Goal: Transaction & Acquisition: Purchase product/service

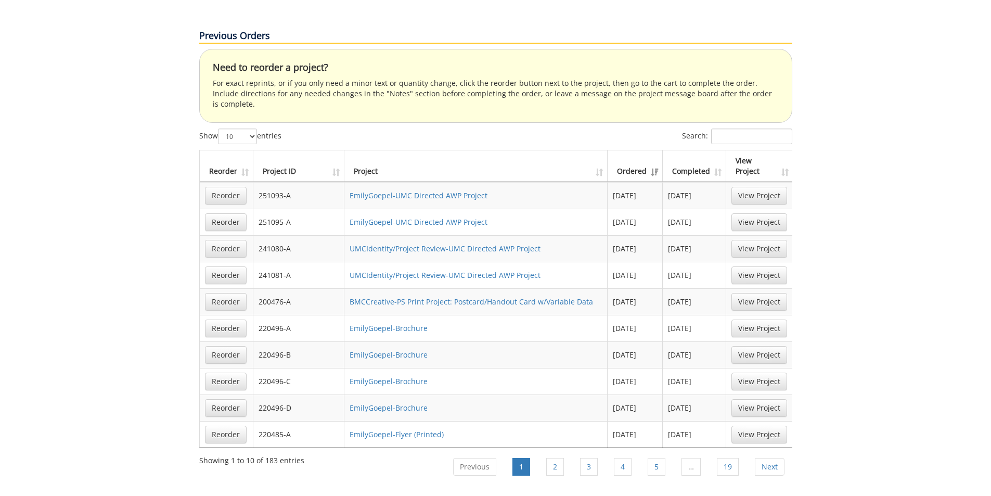
scroll to position [624, 0]
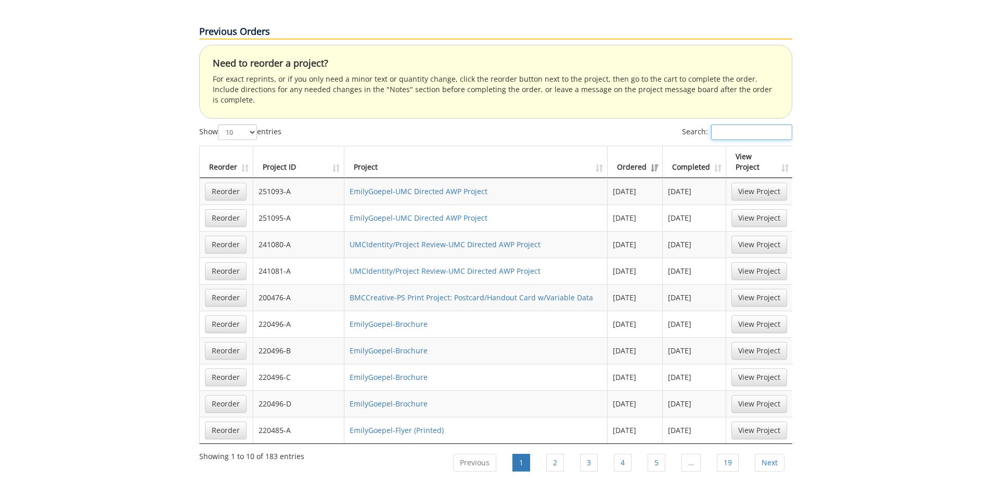
click at [719, 124] on input "Search:" at bounding box center [751, 132] width 81 height 16
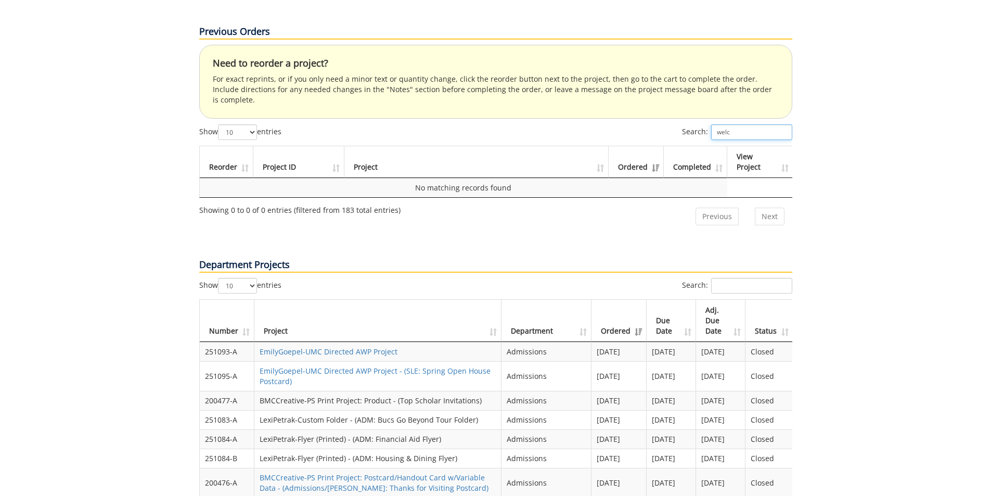
type input "welc"
click at [757, 278] on input "Search:" at bounding box center [751, 286] width 81 height 16
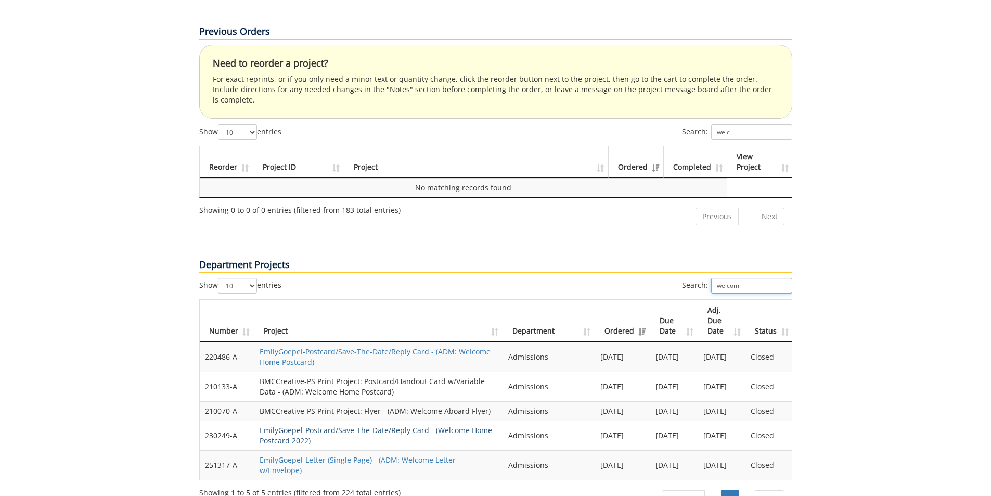
type input "welcom"
click at [452, 425] on link "EmilyGoepel-Postcard/Save-The-Date/Reply Card - (Welcome Home Postcard 2022)" at bounding box center [376, 435] width 233 height 20
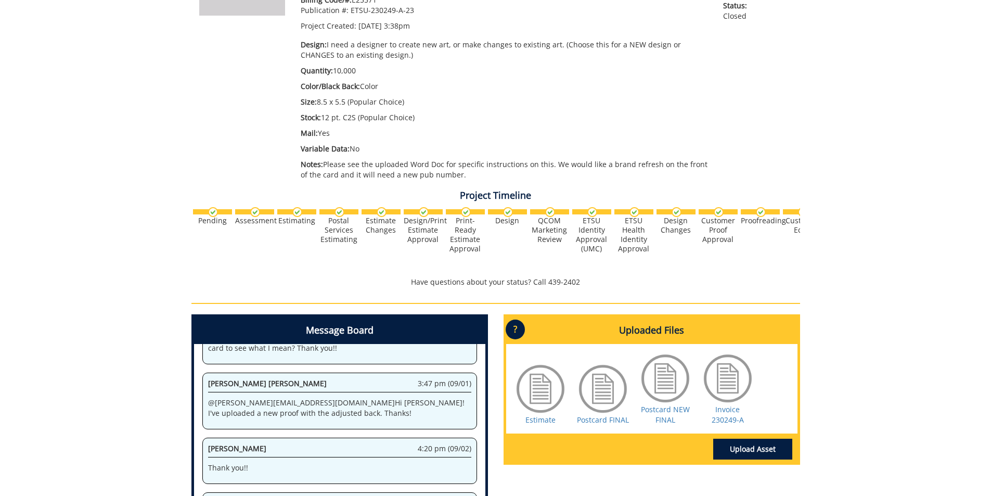
scroll to position [260, 0]
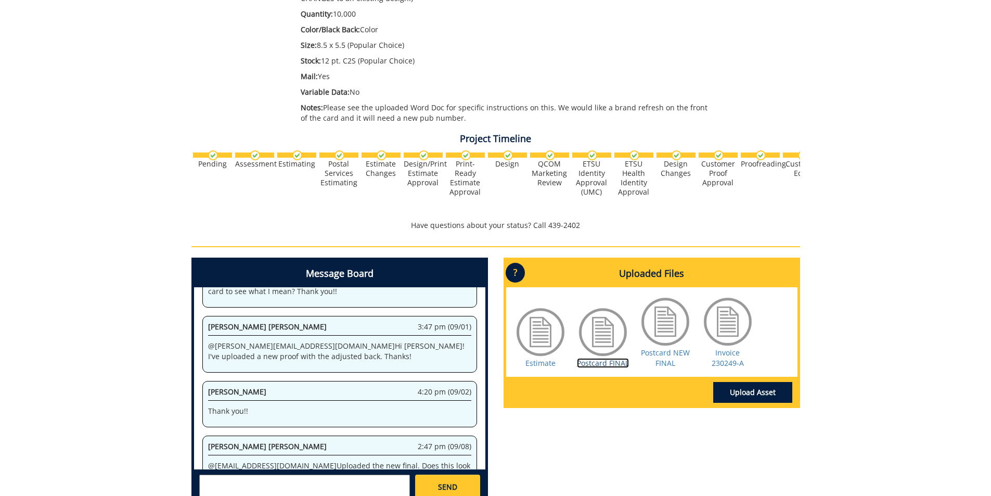
click at [593, 360] on link "Postcard FINAL" at bounding box center [603, 363] width 52 height 10
click at [672, 357] on link "Postcard NEW FINAL" at bounding box center [665, 358] width 49 height 20
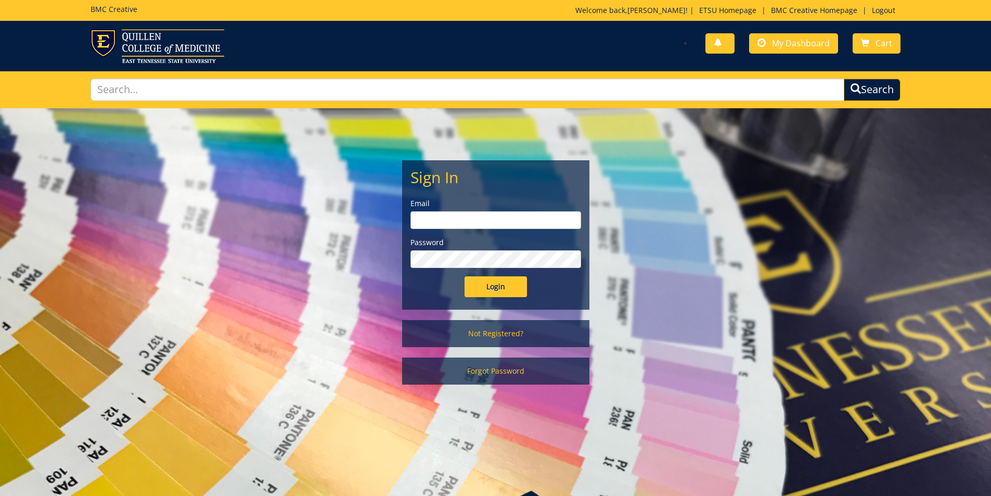
type input "[PERSON_NAME][EMAIL_ADDRESS][DOMAIN_NAME]"
click at [495, 289] on input "Login" at bounding box center [496, 286] width 62 height 21
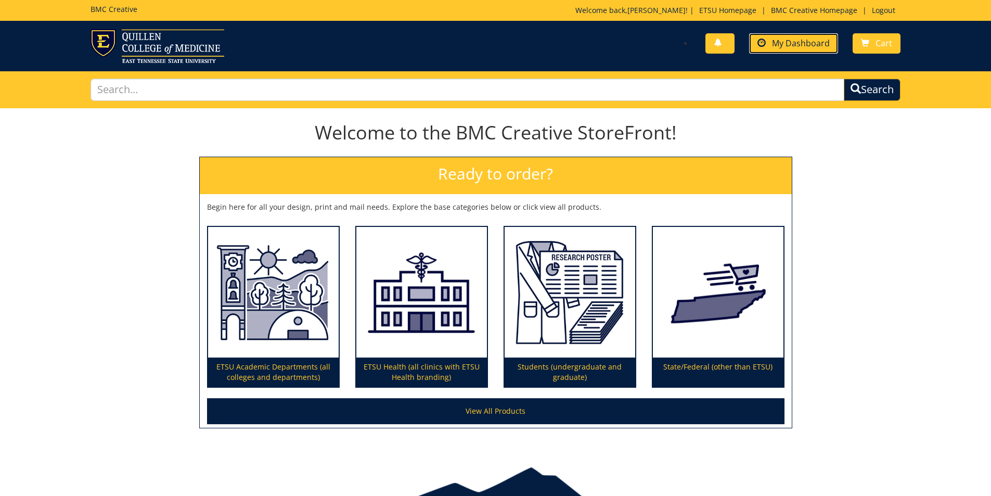
click at [788, 40] on span "My Dashboard" at bounding box center [801, 42] width 58 height 11
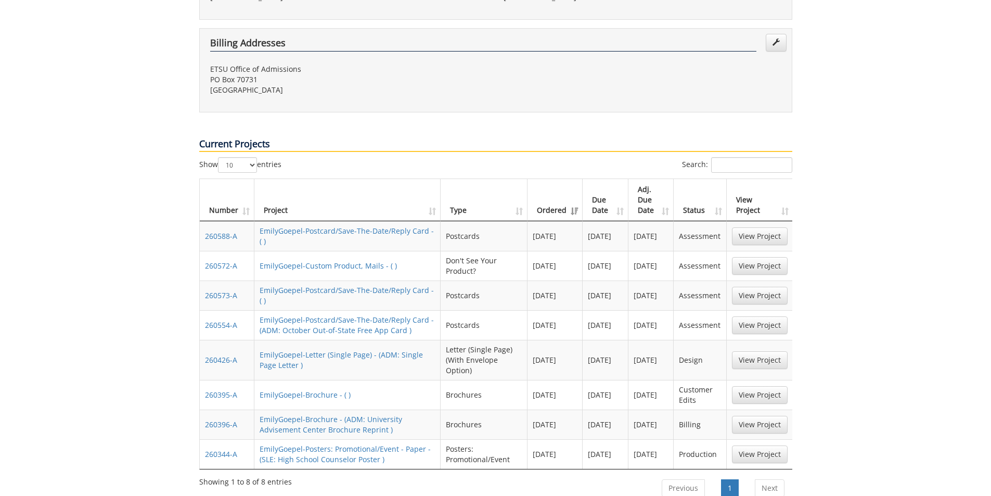
scroll to position [364, 0]
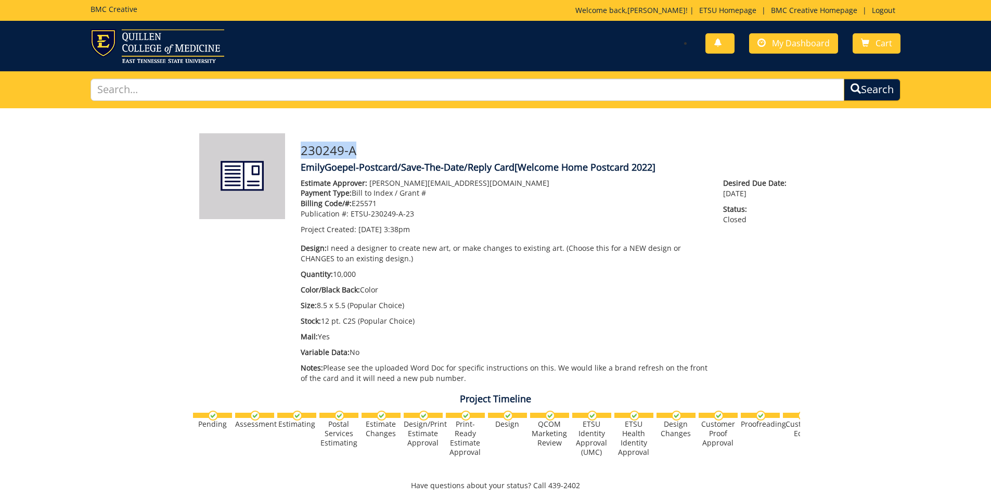
drag, startPoint x: 358, startPoint y: 148, endPoint x: 302, endPoint y: 150, distance: 55.2
click at [302, 150] on h3 "230249-A" at bounding box center [547, 151] width 492 height 14
copy h3 "230249-A"
click at [802, 53] on link "My Dashboard" at bounding box center [793, 43] width 89 height 20
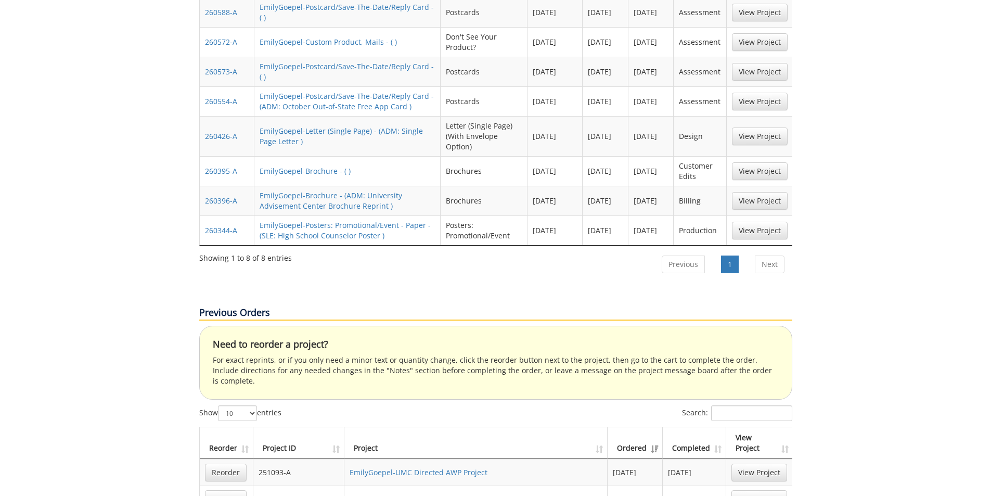
scroll to position [572, 0]
click at [750, 405] on input "Search:" at bounding box center [751, 413] width 81 height 16
paste input "230249-A"
type input "230249-A"
click at [224, 463] on link "Reorder" at bounding box center [226, 472] width 42 height 18
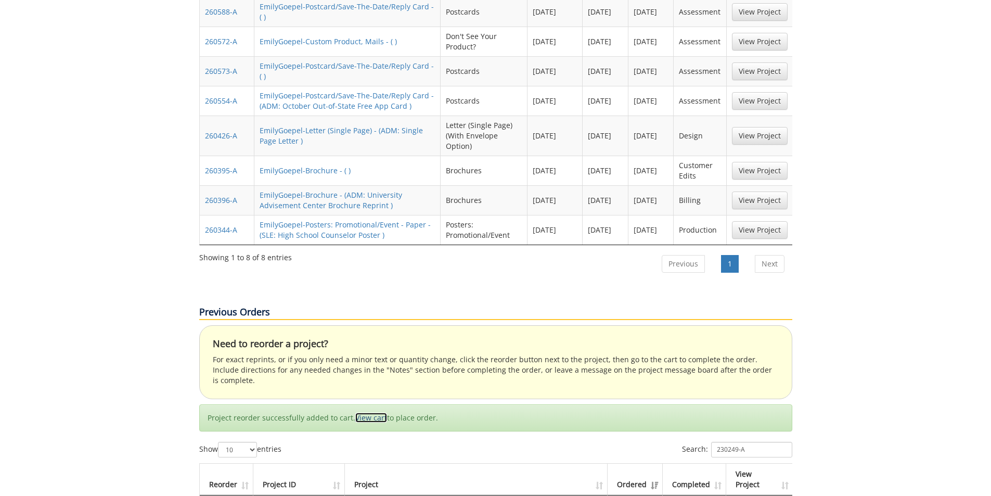
click at [372, 413] on link "View cart" at bounding box center [371, 418] width 32 height 10
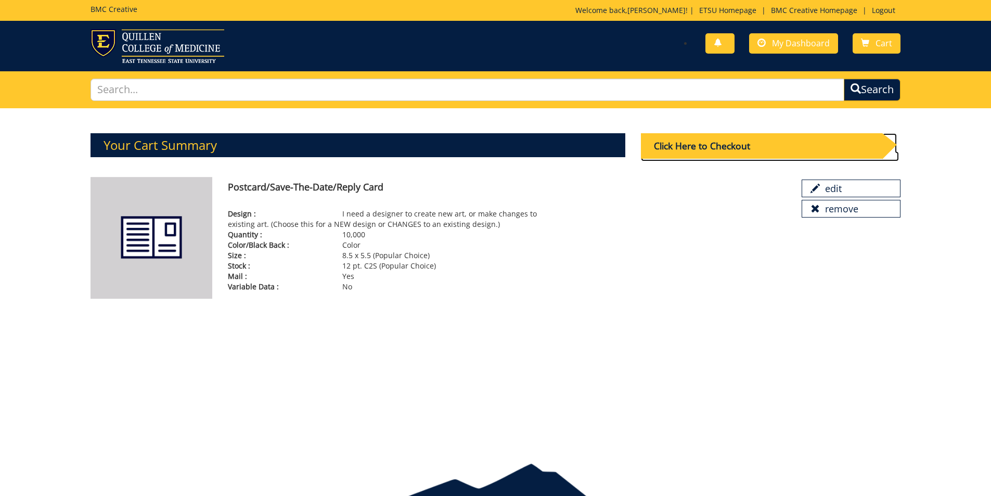
click at [761, 154] on div "Click Here to Checkout" at bounding box center [761, 146] width 241 height 26
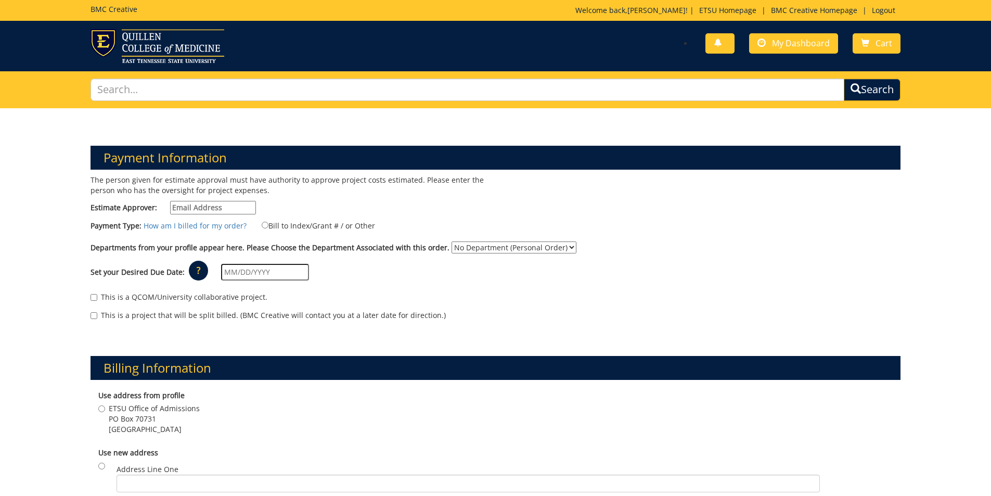
click at [222, 211] on input "Estimate Approver:" at bounding box center [213, 208] width 86 height 14
type input "[PERSON_NAME][EMAIL_ADDRESS][DOMAIN_NAME]"
click at [278, 227] on label "Bill to Index/Grant # / or Other" at bounding box center [312, 225] width 126 height 11
click at [269, 227] on input "Bill to Index/Grant # / or Other" at bounding box center [265, 225] width 7 height 7
radio input "true"
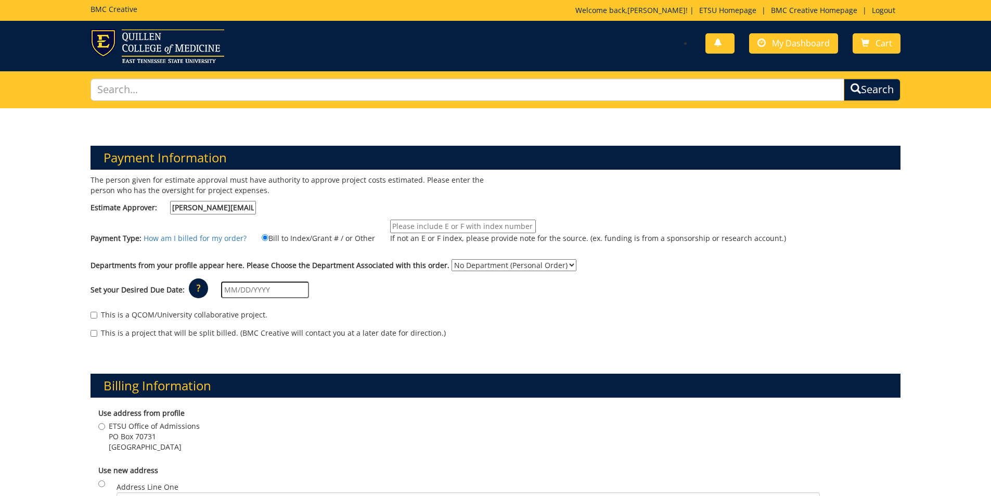
click at [423, 227] on input "If not an E or F index, please provide note for the source. (ex. funding is fro…" at bounding box center [463, 227] width 146 height 14
type input "E25571"
click at [476, 264] on select "No Department (Personal Order) Admissions" at bounding box center [514, 265] width 125 height 12
select select "6"
click at [452, 259] on select "No Department (Personal Order) Admissions" at bounding box center [514, 265] width 125 height 12
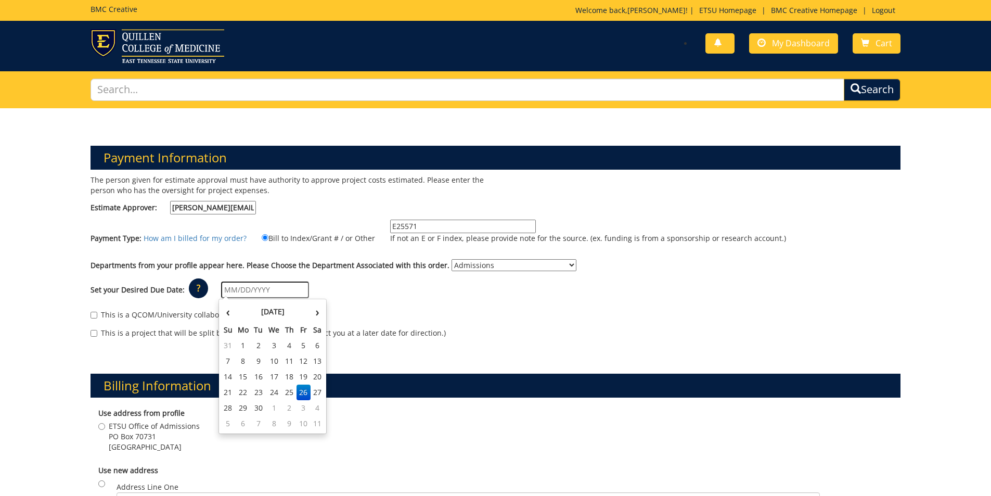
click at [277, 288] on input "text" at bounding box center [265, 290] width 88 height 17
click at [241, 314] on th "September 2025" at bounding box center [272, 311] width 75 height 21
drag, startPoint x: 239, startPoint y: 434, endPoint x: 244, endPoint y: 431, distance: 5.4
click at [240, 434] on span "Oct" at bounding box center [237, 430] width 24 height 28
click at [270, 291] on input "10/01/2025" at bounding box center [265, 290] width 88 height 17
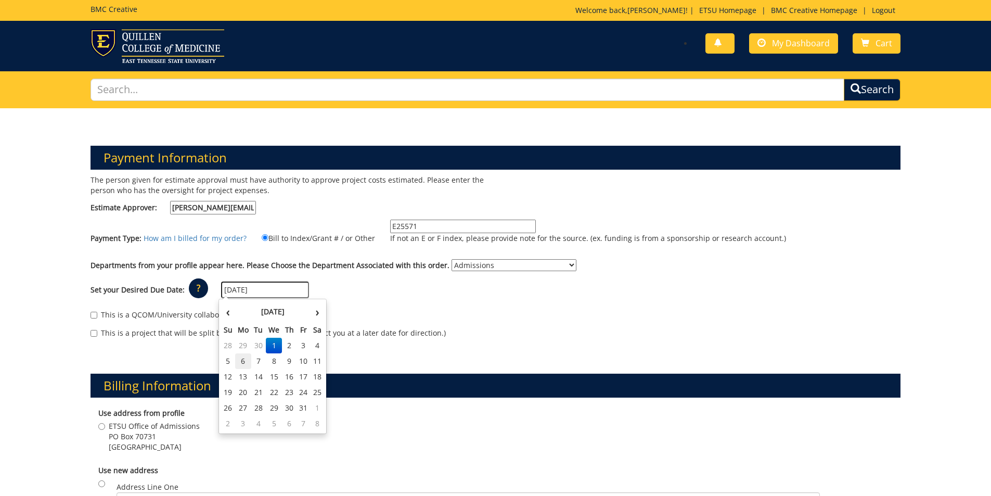
click at [247, 362] on td "6" at bounding box center [243, 361] width 17 height 16
type input "10/06/2025"
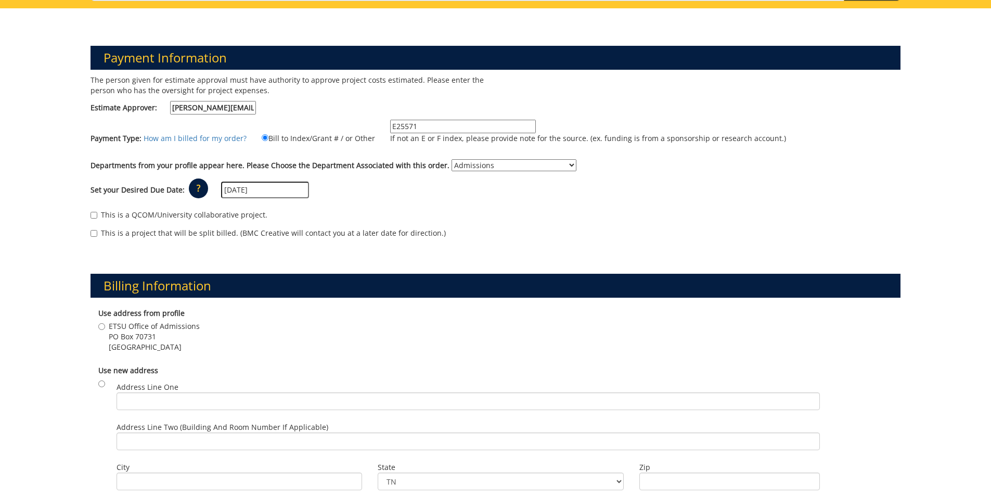
scroll to position [104, 0]
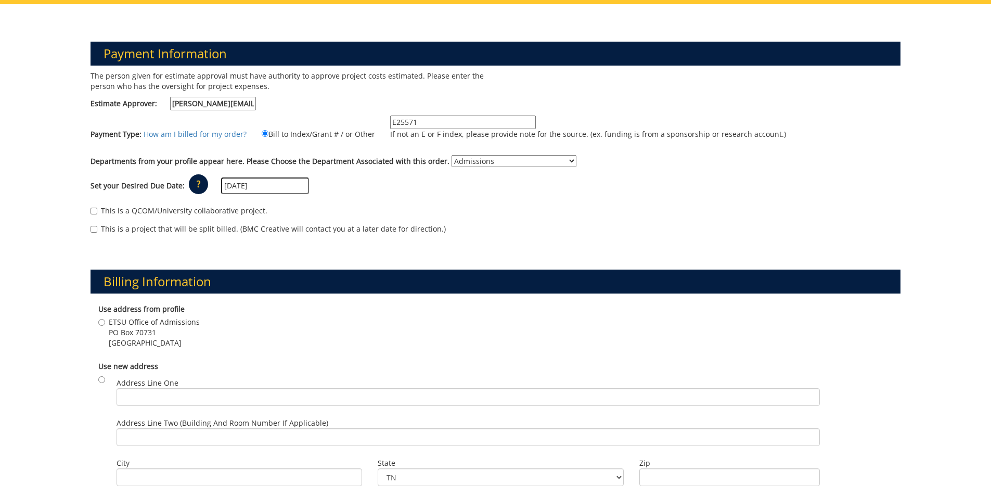
click at [142, 339] on span "Johnson City , TN 37614" at bounding box center [154, 343] width 91 height 10
click at [105, 326] on input "ETSU Office of Admissions PO Box 70731 Johnson City , TN 37614" at bounding box center [101, 322] width 7 height 7
radio input "true"
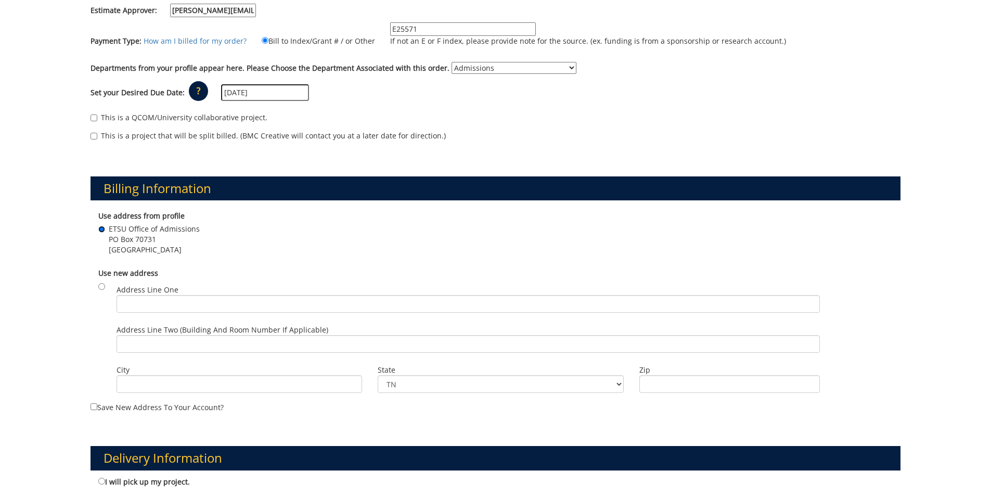
scroll to position [364, 0]
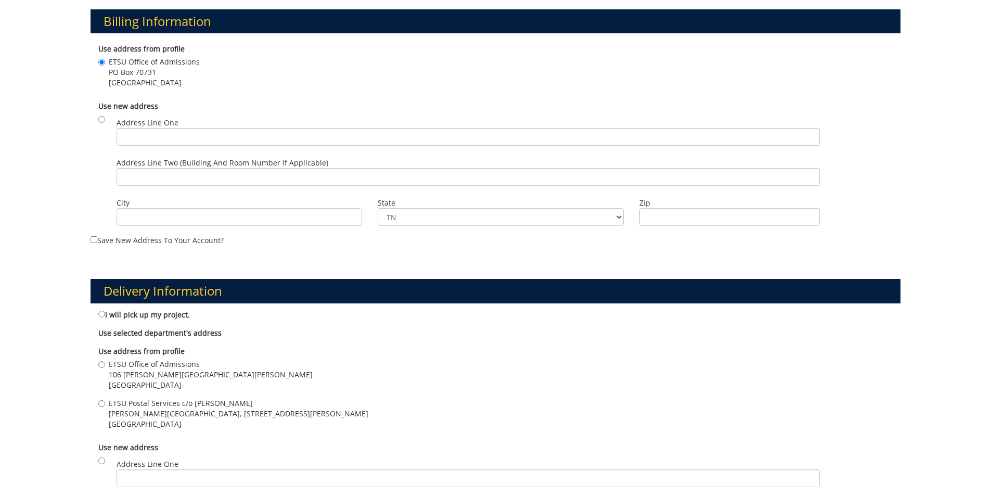
click at [153, 371] on span "106 Burgin Dossett Hall" at bounding box center [211, 374] width 204 height 10
click at [105, 368] on input "ETSU Office of Admissions 106 Burgin Dossett Hall Johnson City , TN 37614" at bounding box center [101, 364] width 7 height 7
radio input "true"
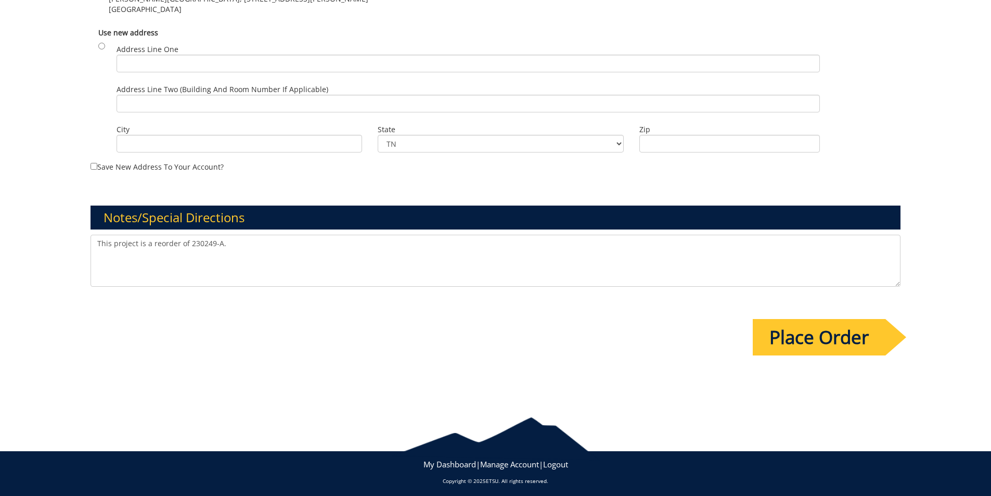
scroll to position [781, 0]
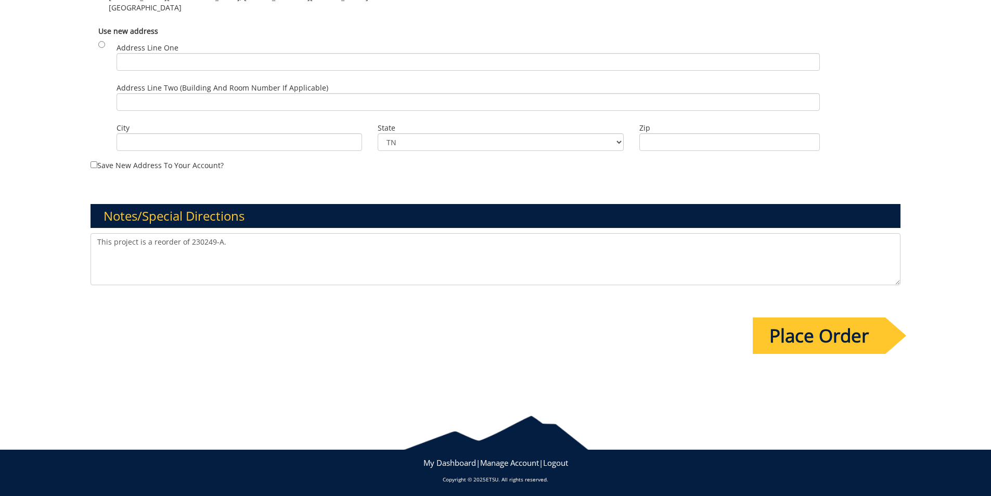
click at [248, 259] on textarea "This project is a reorder of 230249-A." at bounding box center [496, 259] width 811 height 52
type textarea "This project is a reorder of 230249-A. PLEASE NOTE: We only need 1,000 to keep …"
click at [830, 354] on input "Place Order" at bounding box center [819, 335] width 133 height 36
click at [825, 345] on input "Place Order" at bounding box center [819, 335] width 133 height 36
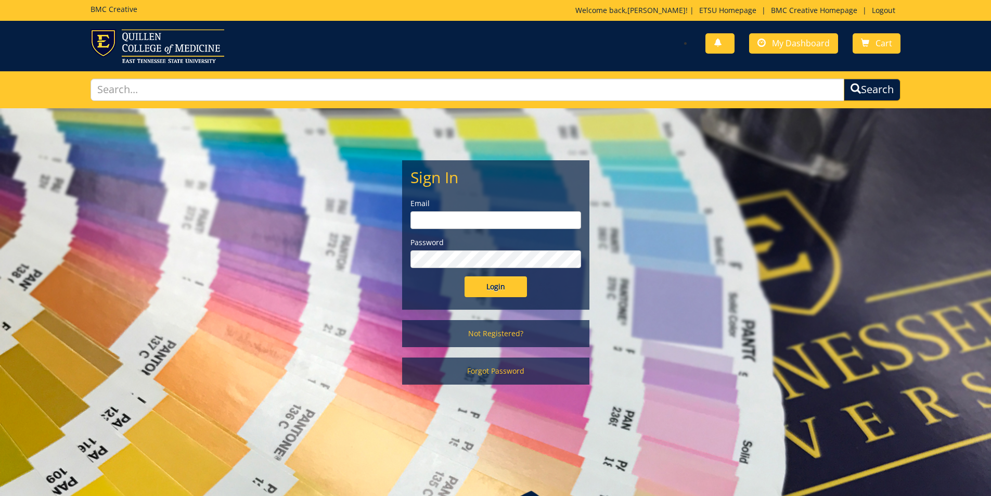
type input "goepel@etsu.edu"
click at [504, 290] on input "Login" at bounding box center [496, 286] width 62 height 21
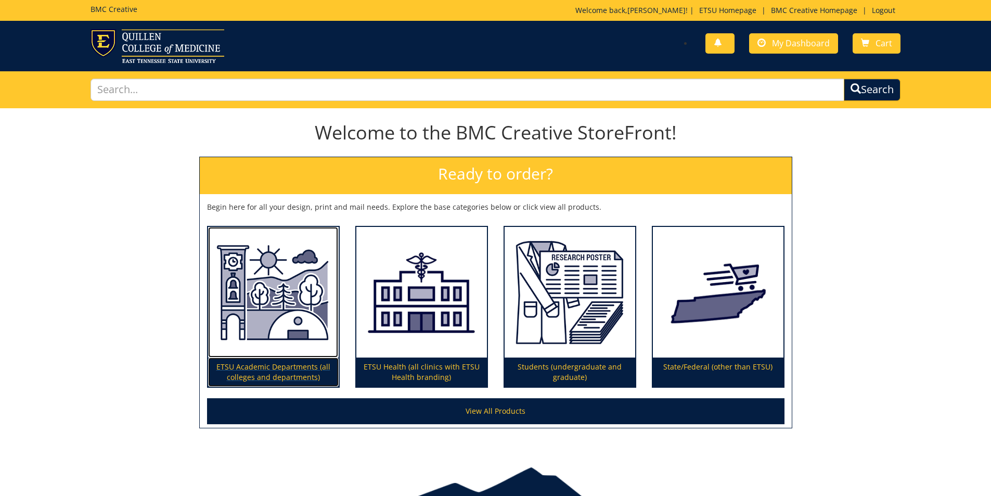
click at [290, 288] on img at bounding box center [273, 292] width 131 height 131
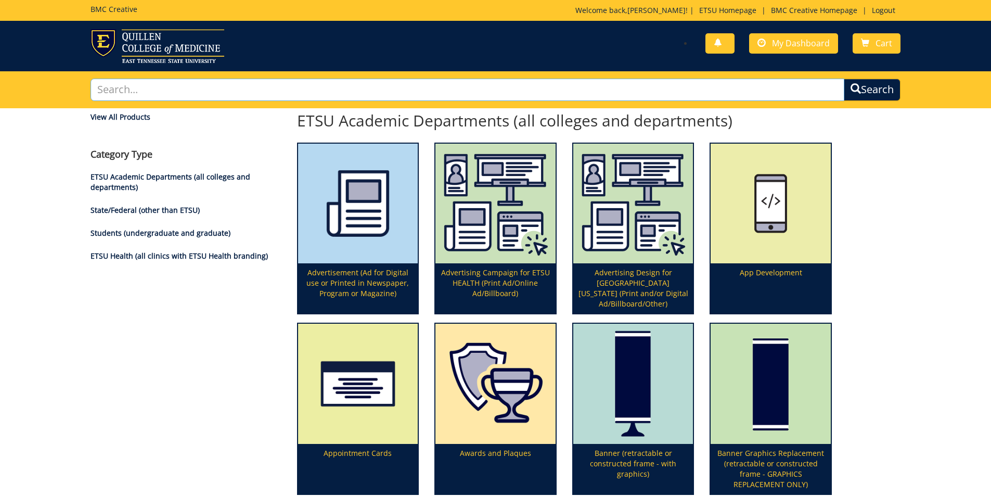
click at [150, 90] on input "text" at bounding box center [468, 90] width 755 height 22
type input "portrait"
click at [844, 79] on button "Search" at bounding box center [872, 90] width 57 height 22
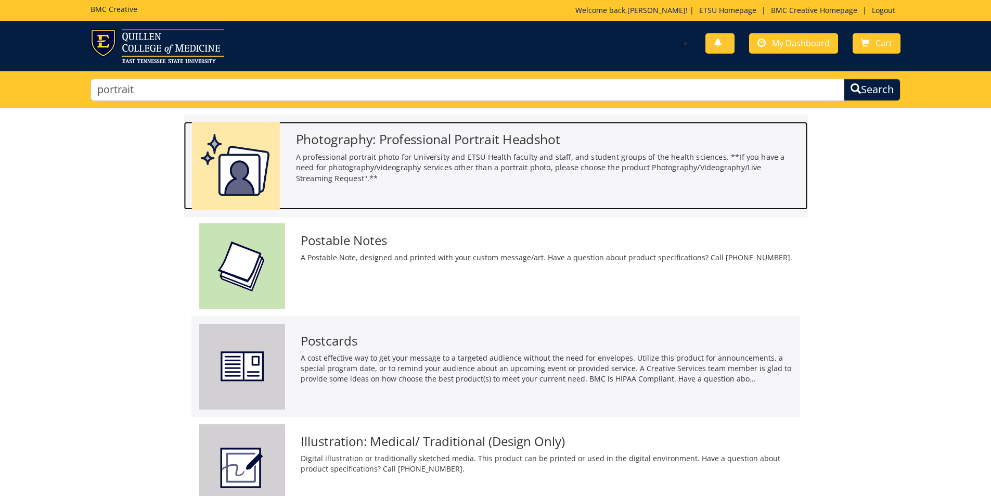
click at [440, 160] on p "A professional portrait photo for University and ETSU Health faculty and staff,…" at bounding box center [548, 167] width 504 height 32
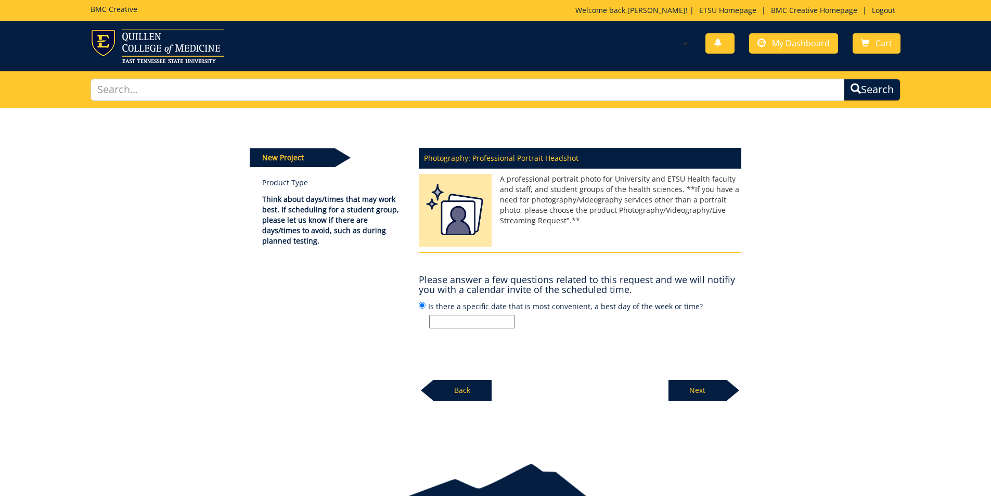
click at [694, 396] on p "Next" at bounding box center [698, 390] width 58 height 21
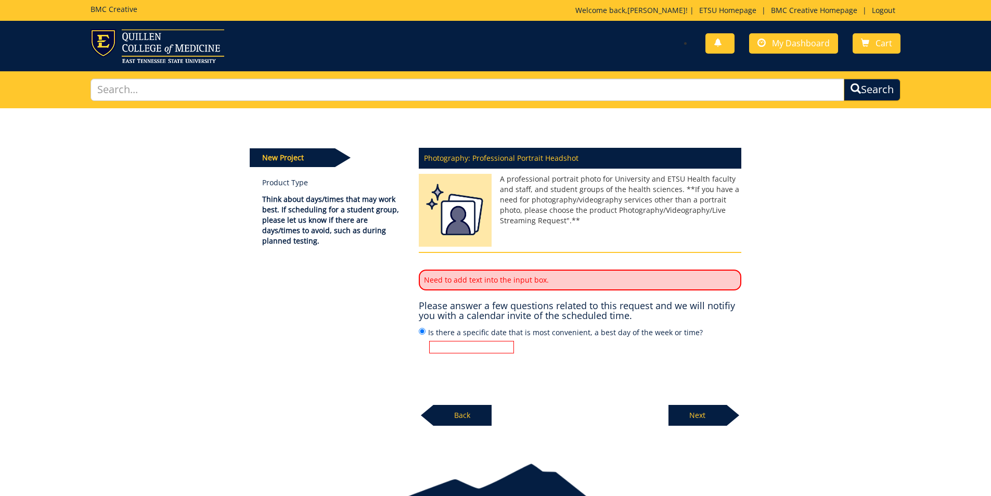
click at [485, 345] on input "Is there a specific date that is most convenient, a best day of the week or tim…" at bounding box center [471, 347] width 85 height 12
type input "Wednesdays"
click at [694, 411] on p "Next" at bounding box center [698, 415] width 58 height 21
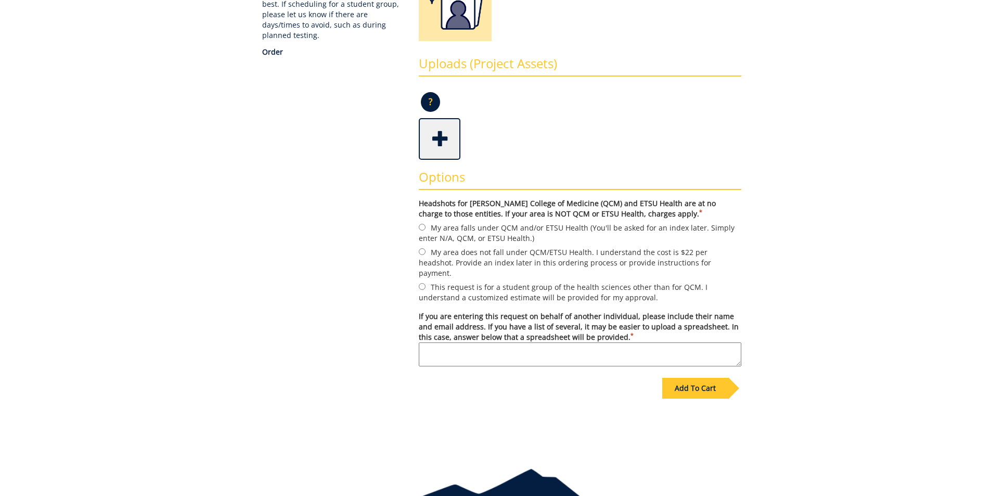
scroll to position [208, 0]
